Goal: Navigation & Orientation: Find specific page/section

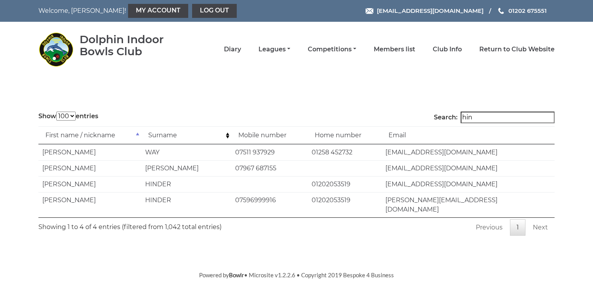
select select "100"
click at [234, 48] on link "Diary" at bounding box center [232, 50] width 17 height 9
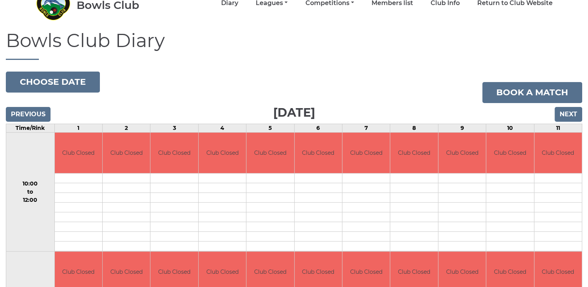
scroll to position [78, 0]
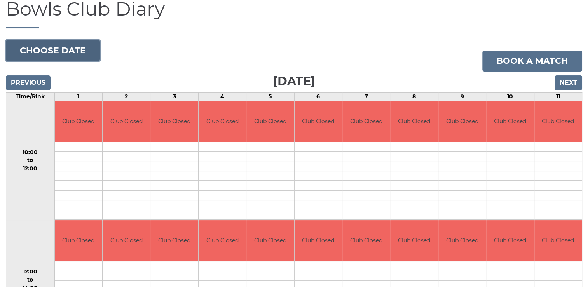
click at [76, 48] on button "Choose date" at bounding box center [53, 50] width 94 height 21
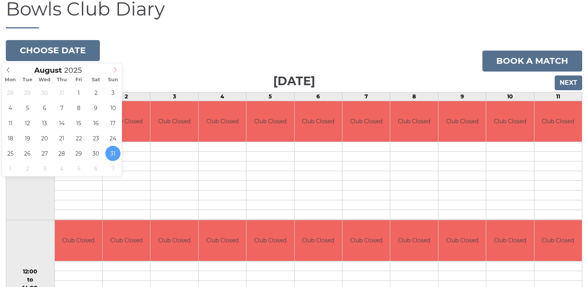
click at [115, 69] on icon at bounding box center [114, 69] width 5 height 5
type input "2025-09-27"
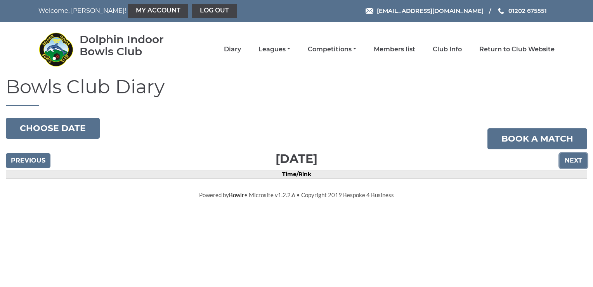
click at [579, 159] on input "Next" at bounding box center [574, 160] width 28 height 15
click at [578, 160] on input "Next" at bounding box center [574, 160] width 28 height 15
click at [234, 49] on link "Diary" at bounding box center [232, 50] width 17 height 9
